Goal: Find specific page/section: Find specific page/section

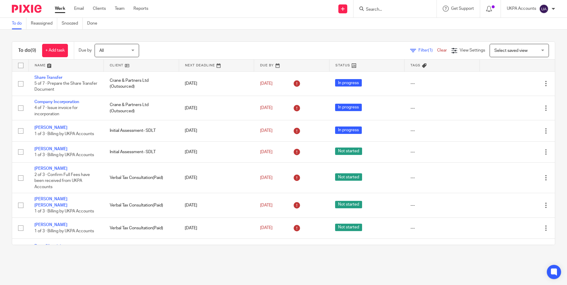
click at [379, 9] on input "Search" at bounding box center [391, 9] width 53 height 5
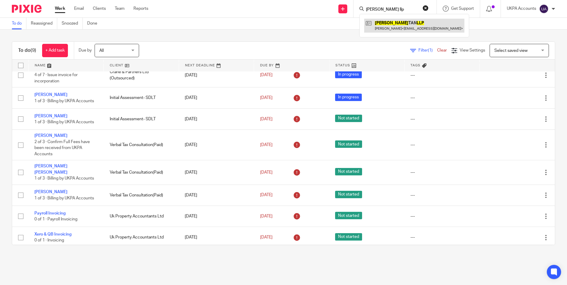
type input "jara tan llp"
click at [386, 26] on link at bounding box center [414, 26] width 100 height 14
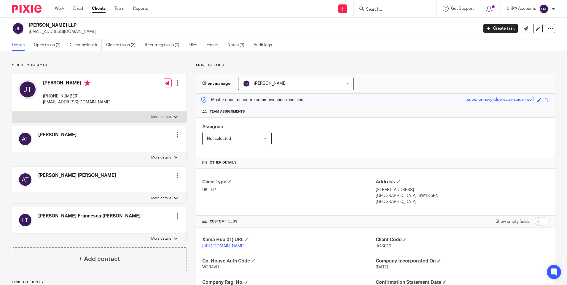
click at [239, 46] on link "Notes (3)" at bounding box center [238, 45] width 22 height 12
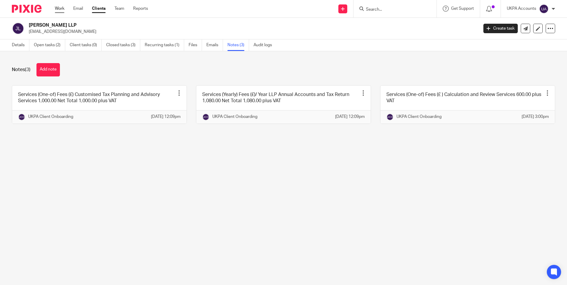
click at [61, 7] on link "Work" at bounding box center [59, 9] width 9 height 6
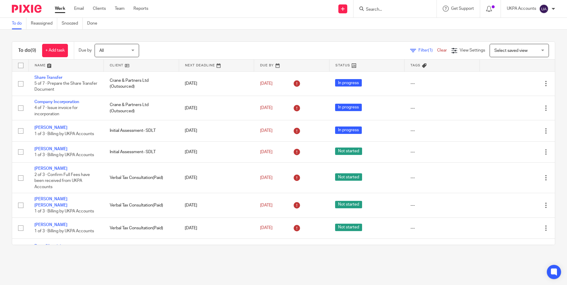
click at [17, 25] on link "To do" at bounding box center [19, 24] width 15 height 12
click at [383, 8] on input "Search" at bounding box center [391, 9] width 53 height 5
paste input "Cyril Patrick Sandanasamy Baptist"
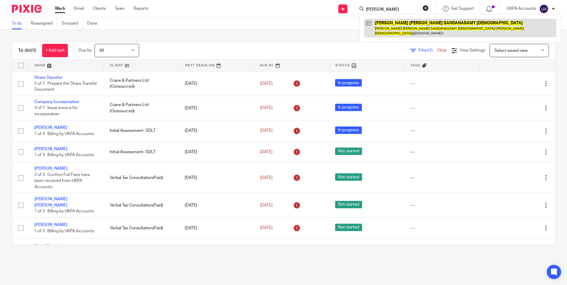
type input "Cyril Patrick Sandanasamy Baptist"
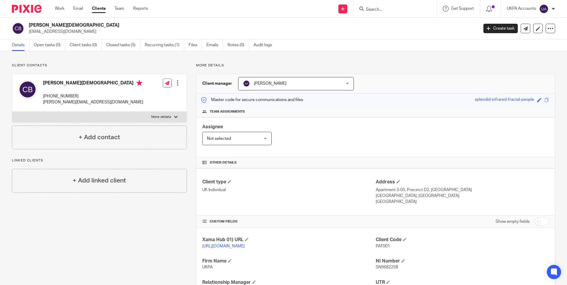
click at [97, 22] on div "Cyril Patrick SANDANASAMY BAPTIST cpbaptist@gmail.com Create task Update from C…" at bounding box center [283, 29] width 567 height 22
click at [96, 22] on div "Cyril Patrick SANDANASAMY BAPTIST cpbaptist@gmail.com Create task Update from C…" at bounding box center [283, 29] width 567 height 22
copy div "Cyril Patrick SANDANASAMY BAPTIST"
click at [91, 25] on h2 "Cyril Patrick SANDANASAMY BAPTIST" at bounding box center [207, 25] width 356 height 6
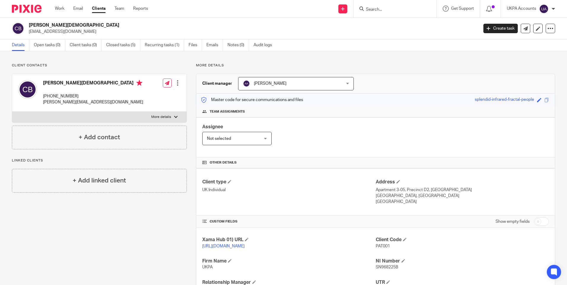
click at [91, 25] on h2 "Cyril Patrick SANDANASAMY BAPTIST" at bounding box center [207, 25] width 356 height 6
click at [373, 2] on div at bounding box center [394, 8] width 83 height 17
click at [370, 10] on input "Search" at bounding box center [391, 9] width 53 height 5
paste input "[PERSON_NAME] A [PERSON_NAME]"
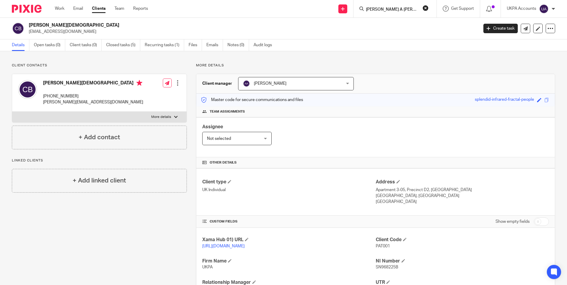
scroll to position [0, 12]
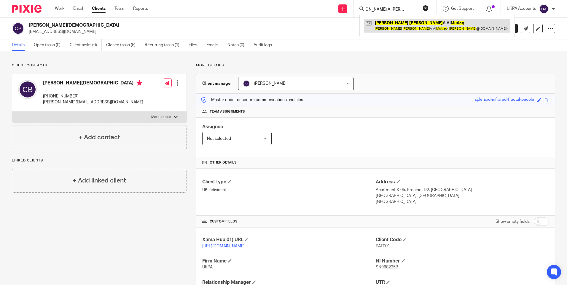
type input "[PERSON_NAME] A [PERSON_NAME]"
click at [397, 21] on link at bounding box center [437, 26] width 146 height 14
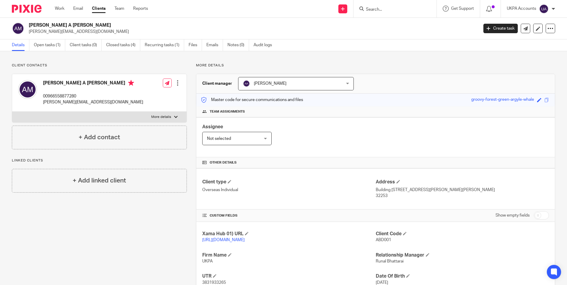
drag, startPoint x: 52, startPoint y: 23, endPoint x: 116, endPoint y: 28, distance: 63.3
click at [116, 28] on h2 "[PERSON_NAME] A [PERSON_NAME]" at bounding box center [207, 25] width 356 height 6
click at [86, 25] on h2 "[PERSON_NAME] A [PERSON_NAME]" at bounding box center [207, 25] width 356 height 6
click at [83, 24] on h2 "[PERSON_NAME] A [PERSON_NAME]" at bounding box center [207, 25] width 356 height 6
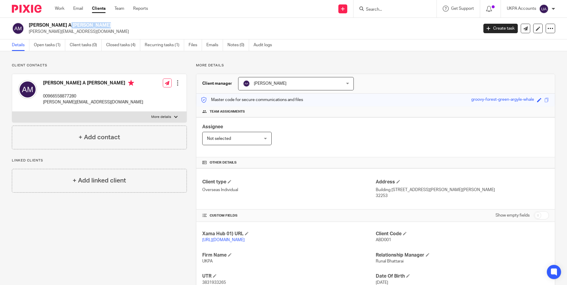
click at [83, 24] on h2 "[PERSON_NAME] A [PERSON_NAME]" at bounding box center [207, 25] width 356 height 6
copy div "[PERSON_NAME] A [PERSON_NAME]"
